Goal: Information Seeking & Learning: Learn about a topic

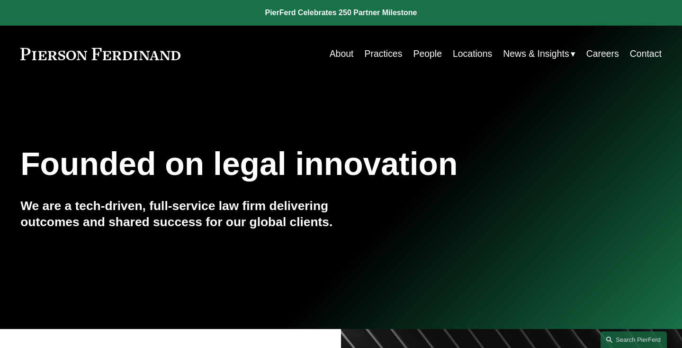
click at [386, 55] on link "Practices" at bounding box center [383, 54] width 38 height 18
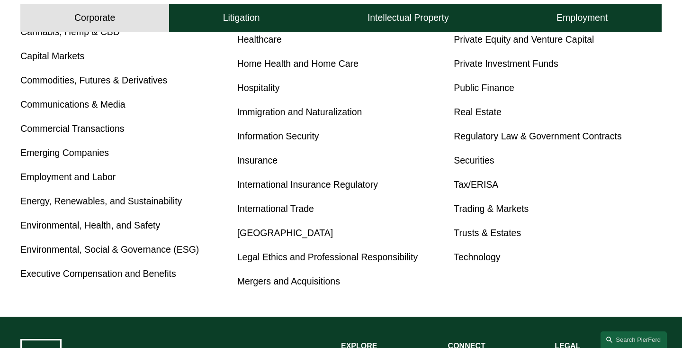
scroll to position [554, 0]
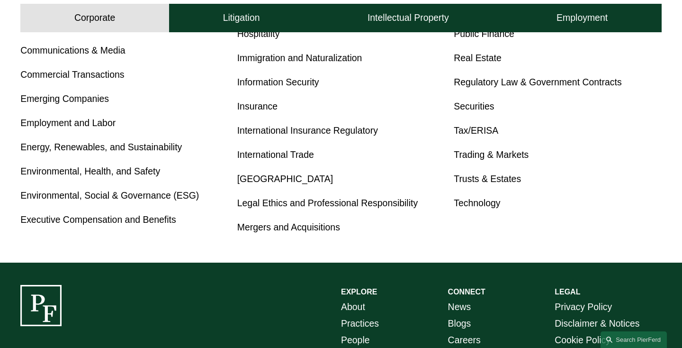
click at [97, 125] on link "Employment and Labor" at bounding box center [67, 122] width 95 height 10
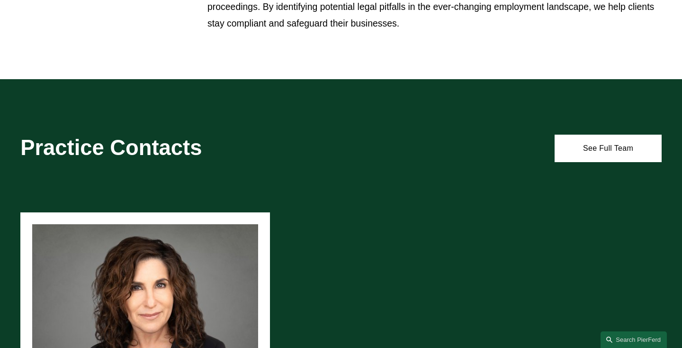
scroll to position [442, 0]
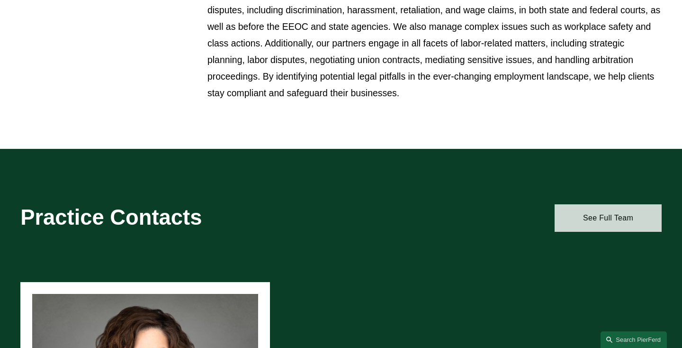
click at [616, 218] on link "See Full Team" at bounding box center [607, 217] width 107 height 27
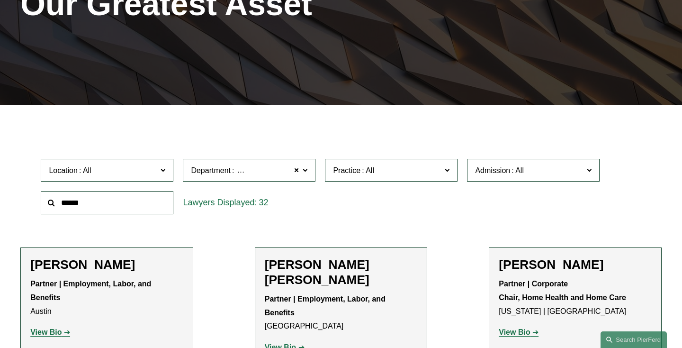
scroll to position [160, 0]
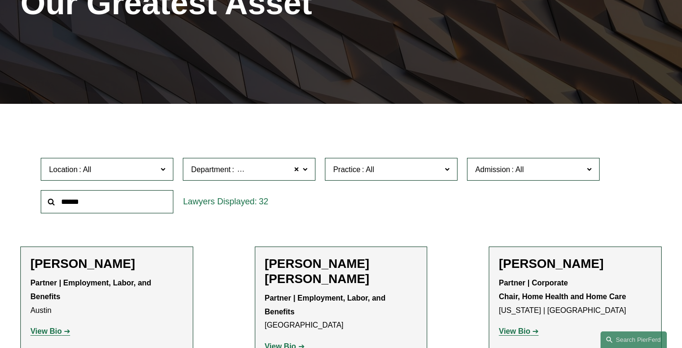
click at [118, 199] on input "text" at bounding box center [107, 201] width 133 height 23
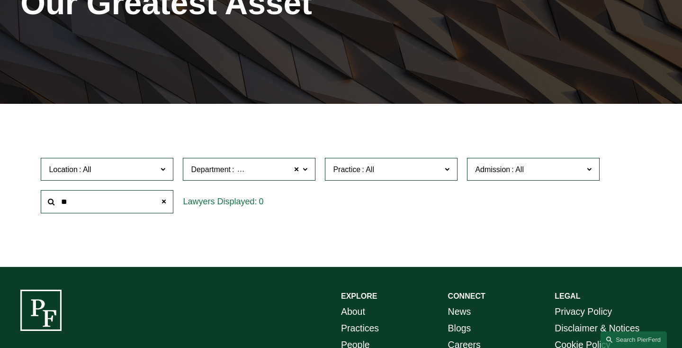
type input "*"
type input "*******"
click at [303, 169] on span at bounding box center [305, 168] width 5 height 12
click at [163, 203] on span at bounding box center [163, 201] width 19 height 19
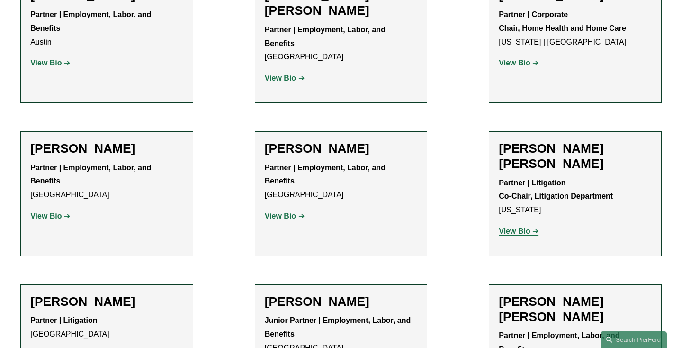
scroll to position [428, 0]
click at [52, 209] on p "View Bio" at bounding box center [106, 216] width 153 height 14
click at [49, 212] on strong "View Bio" at bounding box center [45, 216] width 31 height 8
click at [521, 227] on strong "View Bio" at bounding box center [514, 231] width 31 height 8
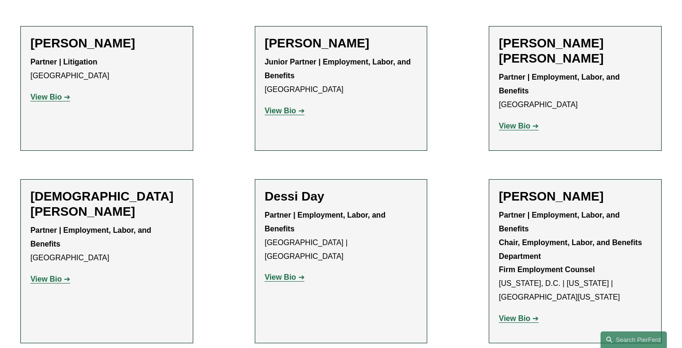
scroll to position [694, 0]
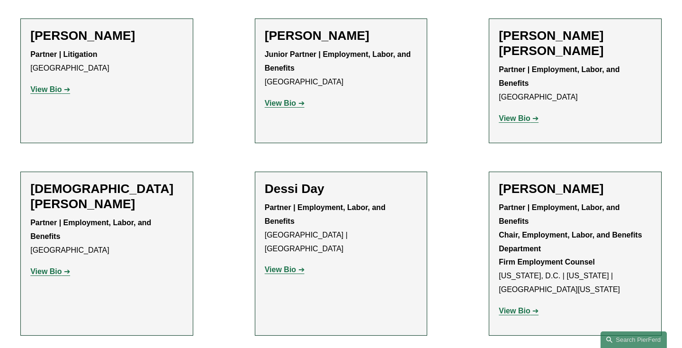
click at [508, 306] on strong "View Bio" at bounding box center [514, 310] width 31 height 8
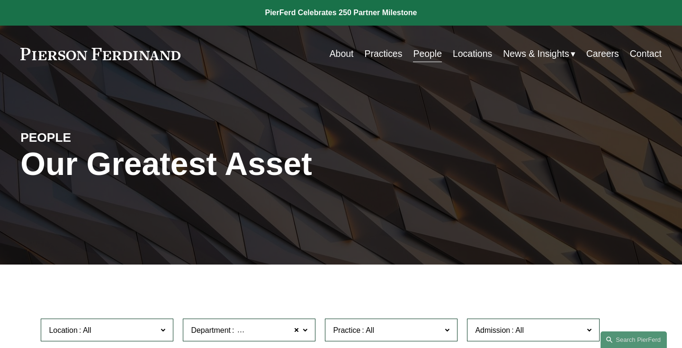
scroll to position [0, 0]
click at [425, 53] on link "People" at bounding box center [427, 54] width 29 height 18
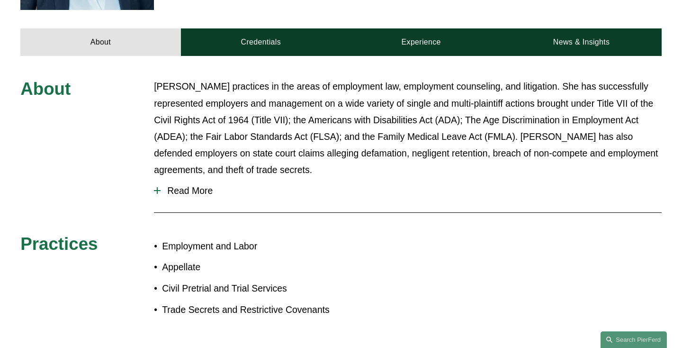
scroll to position [406, 0]
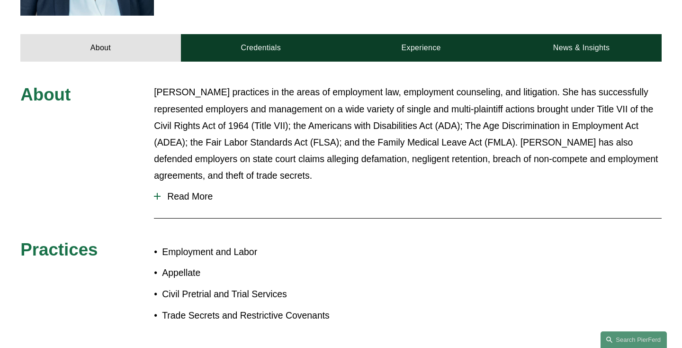
click at [189, 191] on span "Read More" at bounding box center [410, 196] width 501 height 11
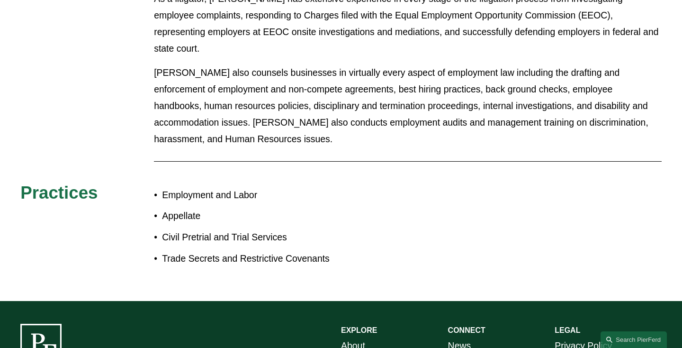
scroll to position [625, 0]
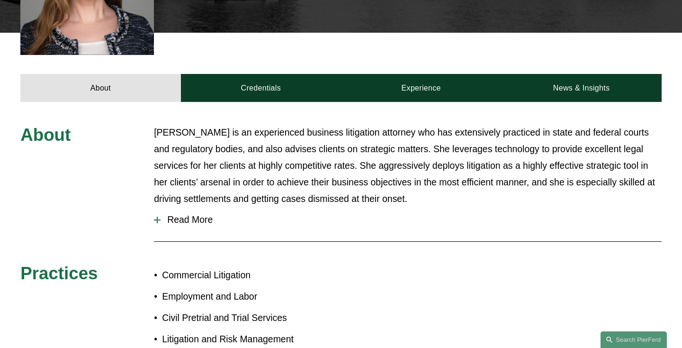
scroll to position [391, 0]
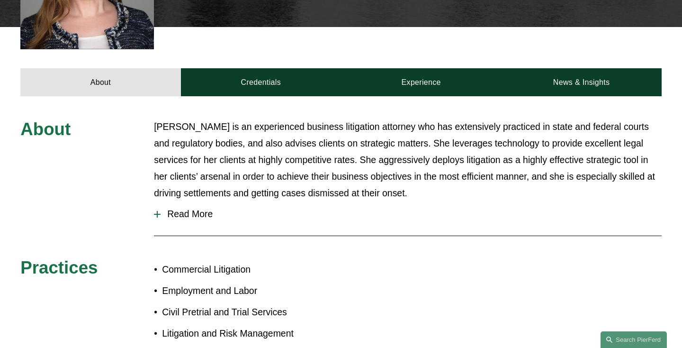
click at [205, 208] on span "Read More" at bounding box center [410, 213] width 501 height 11
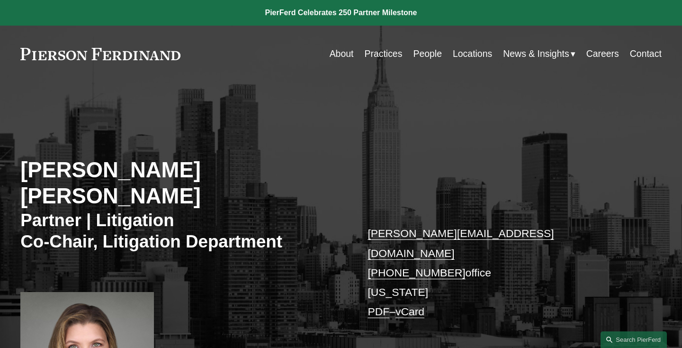
scroll to position [0, 0]
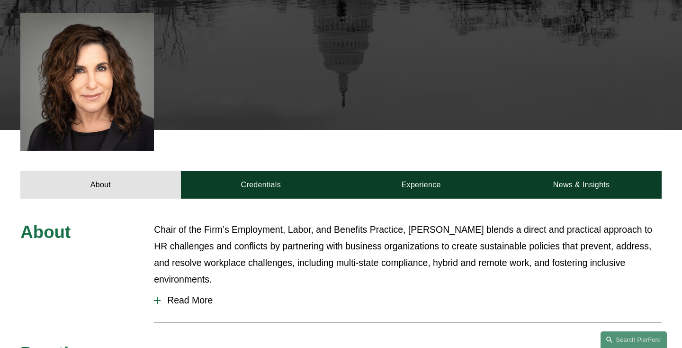
scroll to position [357, 0]
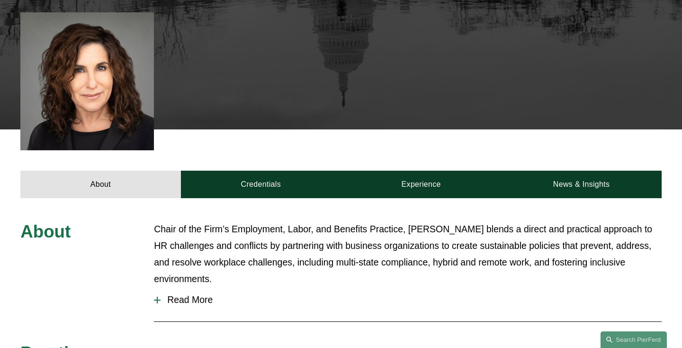
click at [192, 294] on span "Read More" at bounding box center [410, 299] width 501 height 11
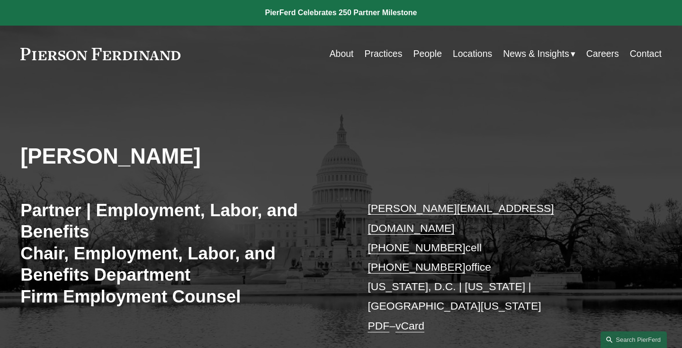
scroll to position [0, 0]
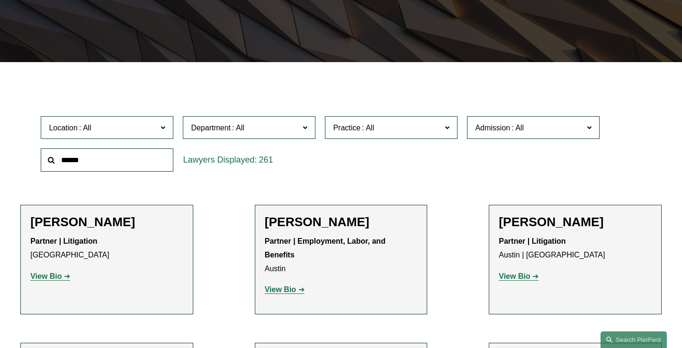
scroll to position [203, 0]
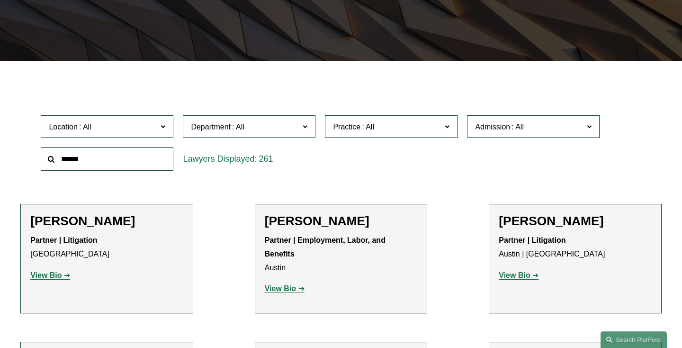
click at [98, 161] on input "text" at bounding box center [107, 158] width 133 height 23
type input "*****"
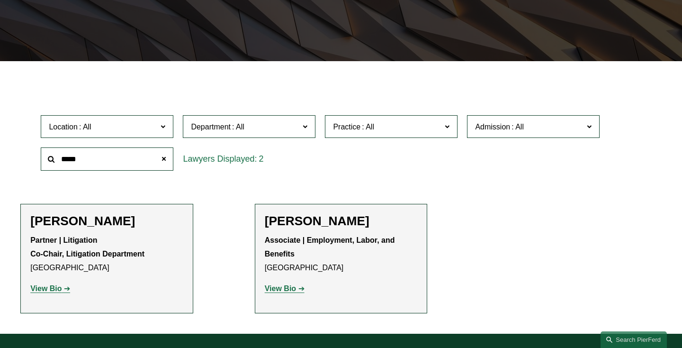
click at [42, 288] on strong "View Bio" at bounding box center [45, 288] width 31 height 8
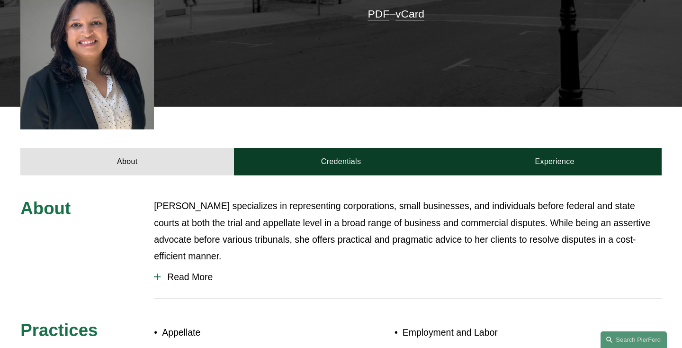
scroll to position [294, 0]
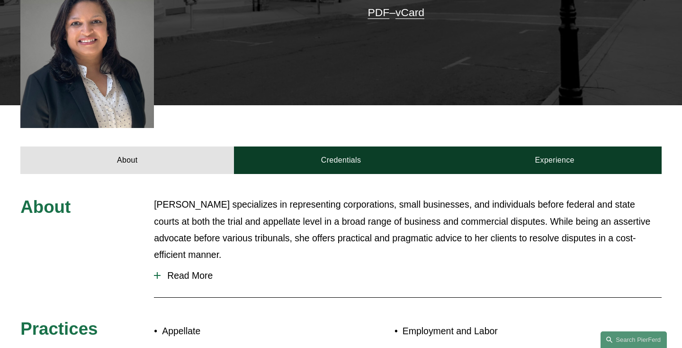
click at [178, 263] on button "Read More" at bounding box center [408, 275] width 508 height 25
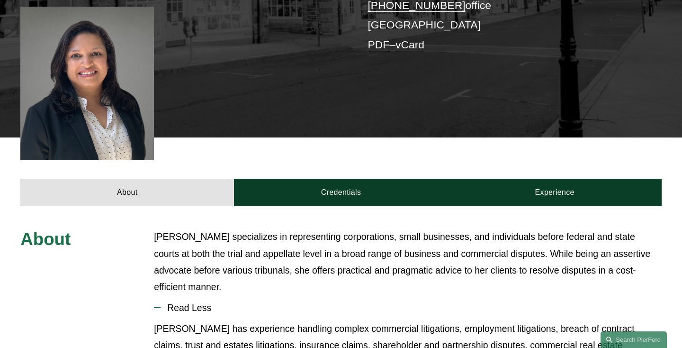
scroll to position [268, 0]
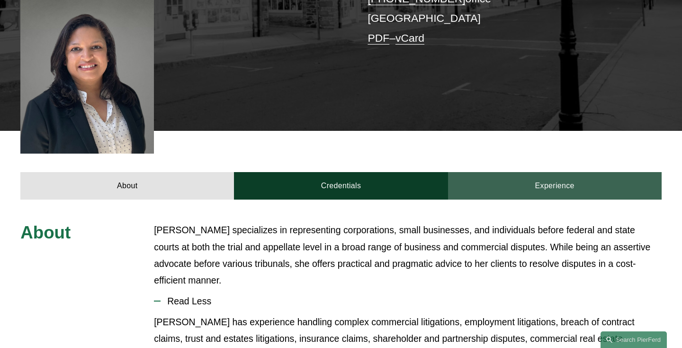
click at [562, 172] on link "Experience" at bounding box center [555, 185] width 214 height 27
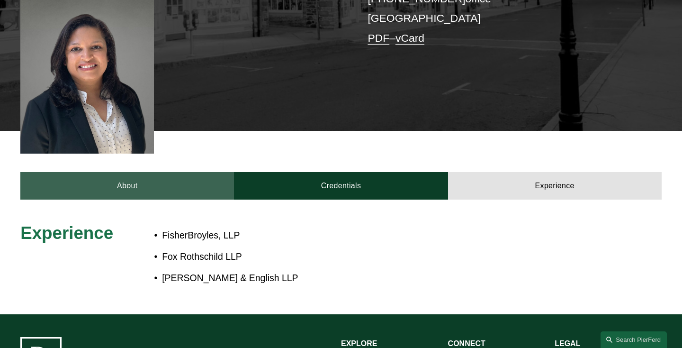
click at [145, 172] on link "About" at bounding box center [127, 185] width 214 height 27
